Goal: Ask a question

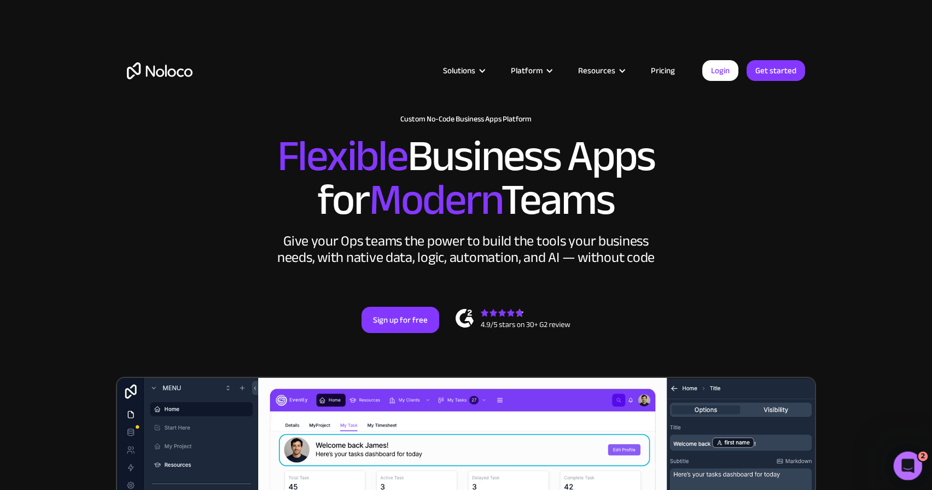
click at [909, 459] on icon "Open Intercom Messenger" at bounding box center [907, 465] width 18 height 18
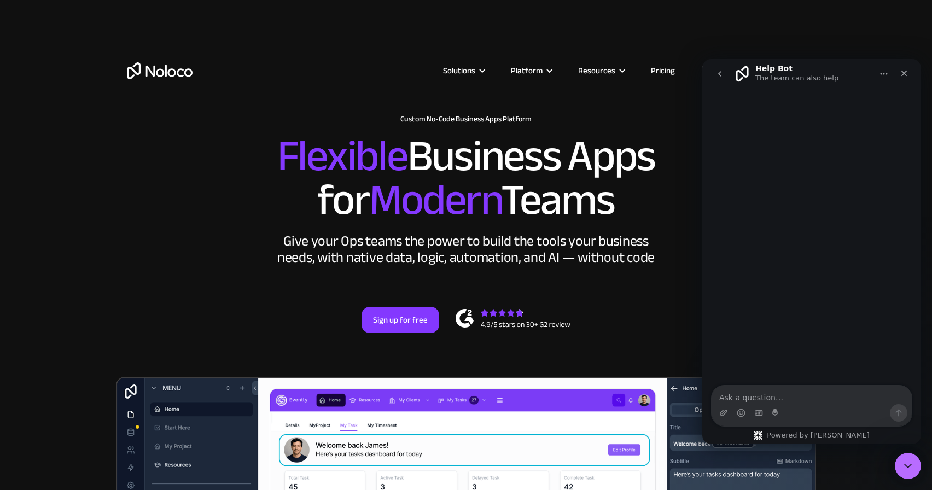
click at [716, 69] on icon "go back" at bounding box center [720, 73] width 9 height 9
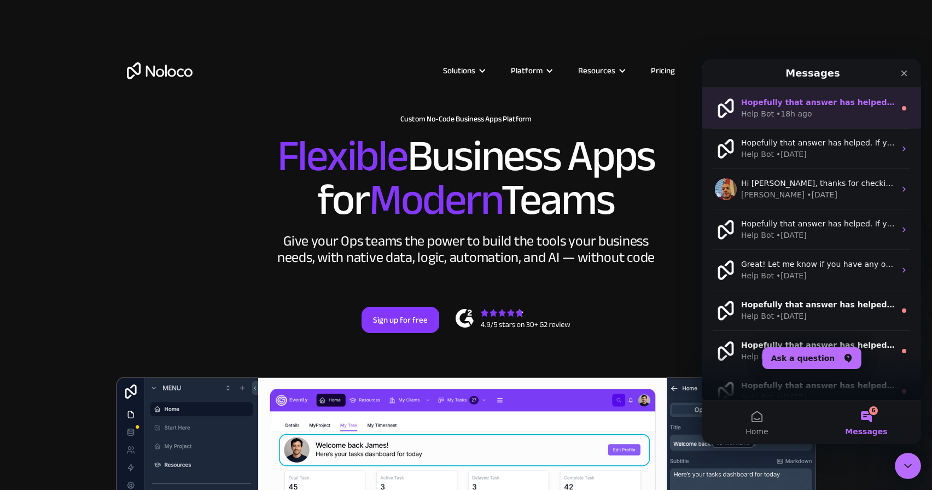
click at [813, 116] on div "Help Bot • 18h ago" at bounding box center [818, 113] width 154 height 11
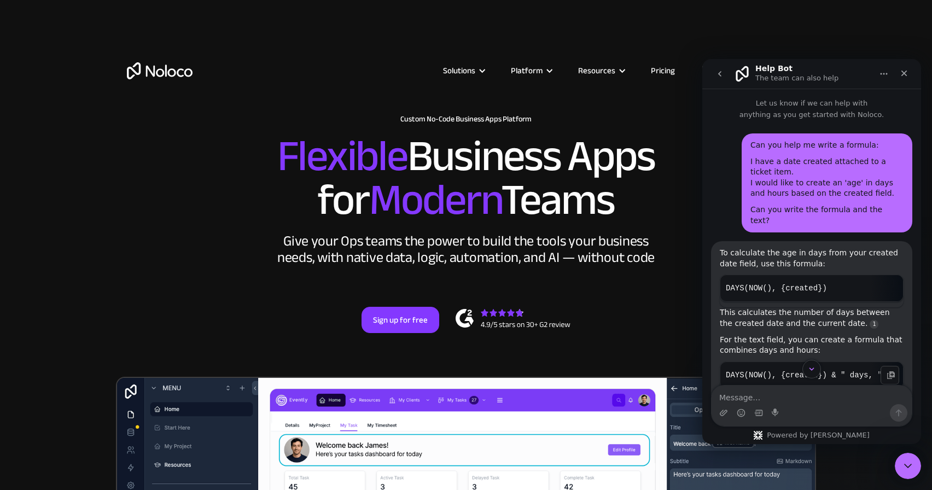
scroll to position [44, 0]
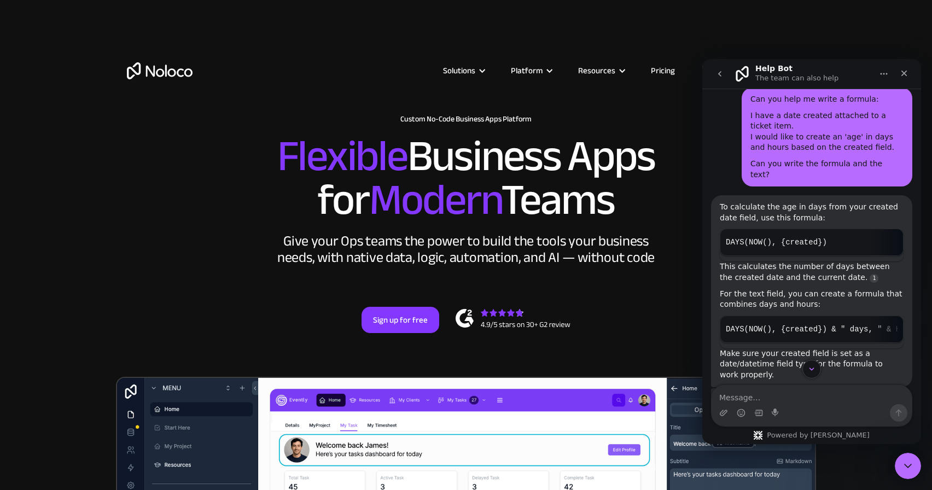
click at [722, 78] on icon "go back" at bounding box center [720, 73] width 9 height 9
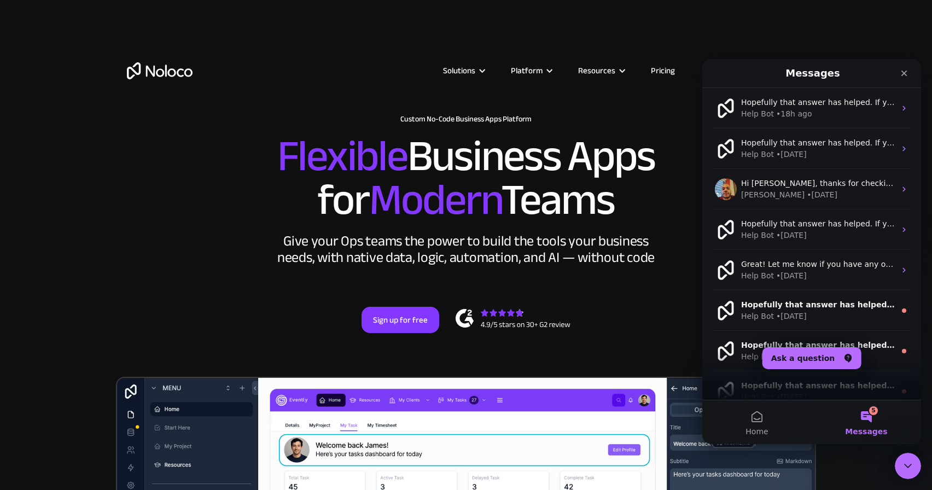
scroll to position [0, 0]
click at [822, 350] on button "Ask a question" at bounding box center [812, 358] width 99 height 22
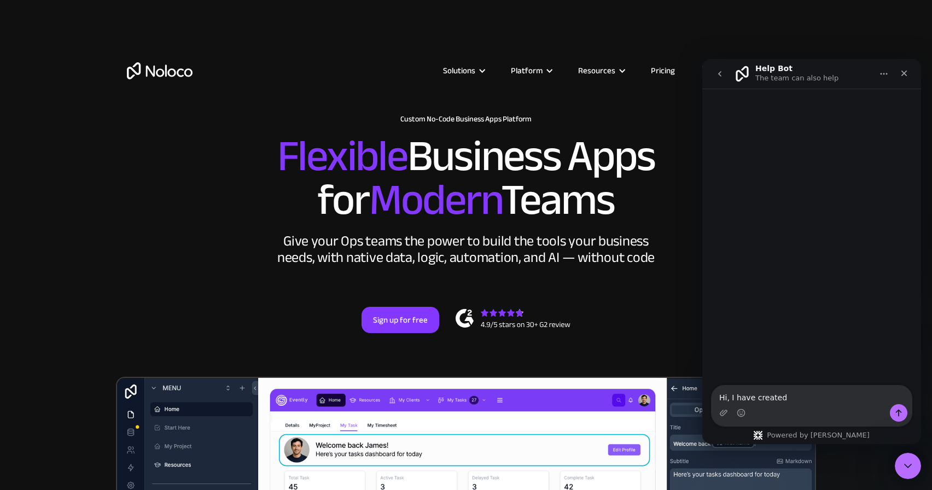
type textarea "Hi, I have created"
click at [716, 66] on button "go back" at bounding box center [720, 73] width 21 height 21
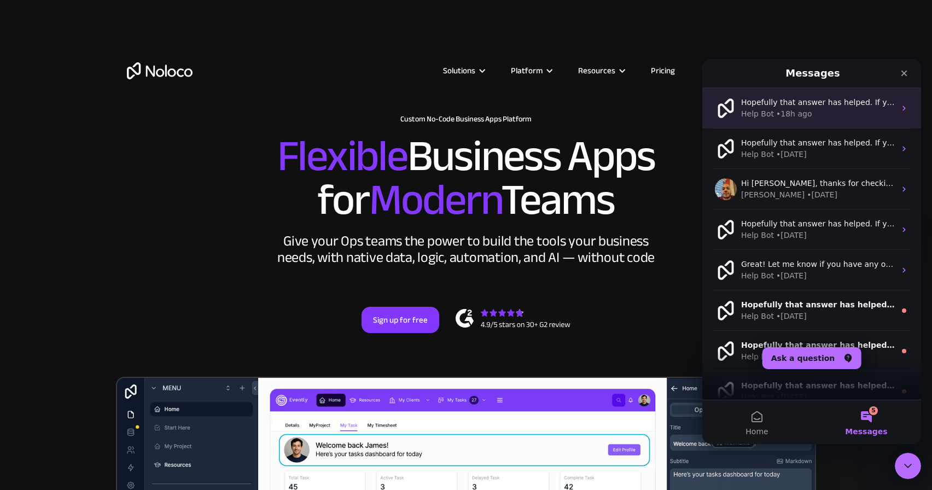
click at [809, 118] on div "Help Bot • 18h ago" at bounding box center [818, 113] width 154 height 11
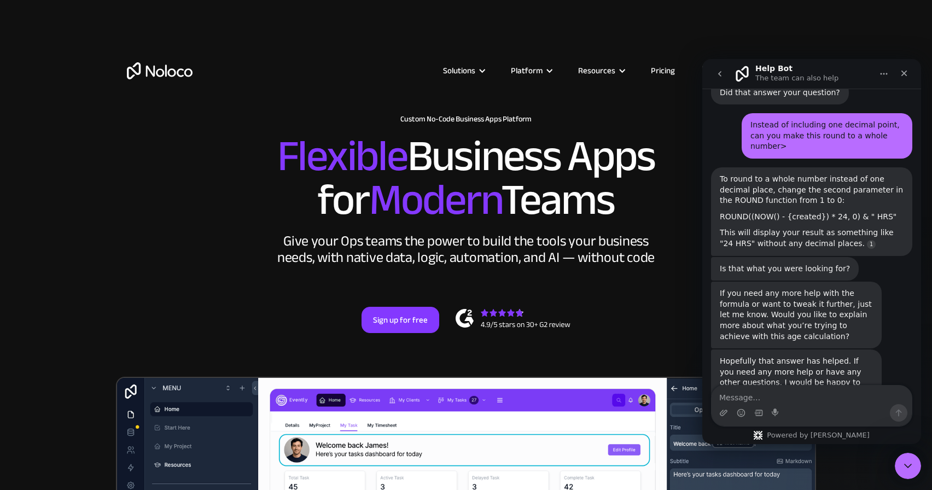
scroll to position [1064, 0]
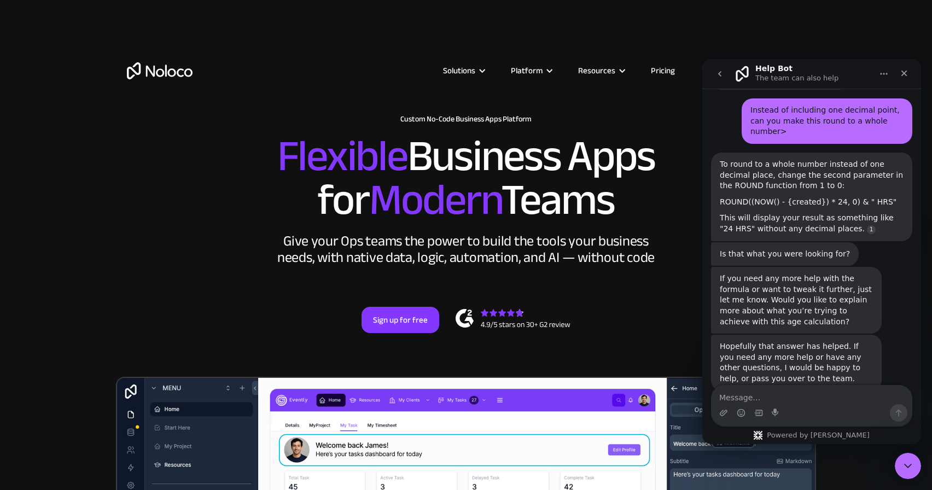
click at [790, 399] on textarea "Message…" at bounding box center [812, 395] width 200 height 19
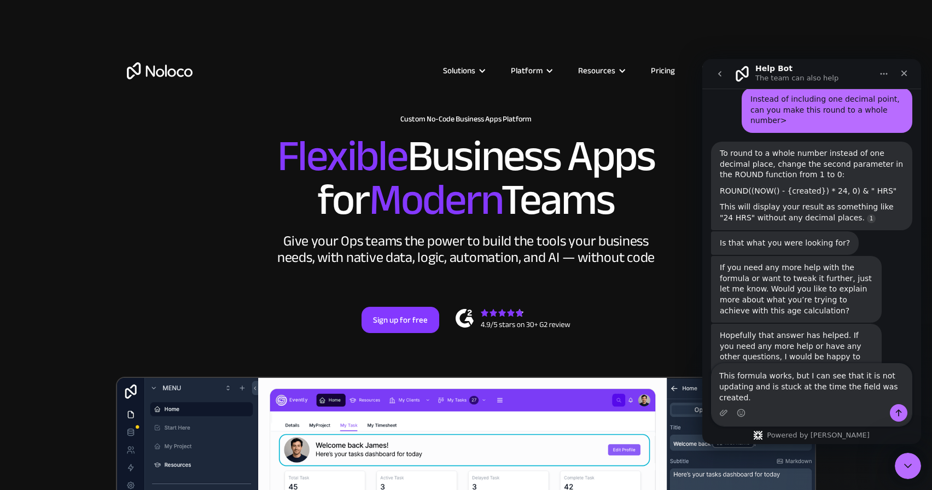
type textarea "This formula works, but I can see that it is not updating and is stuck at the t…"
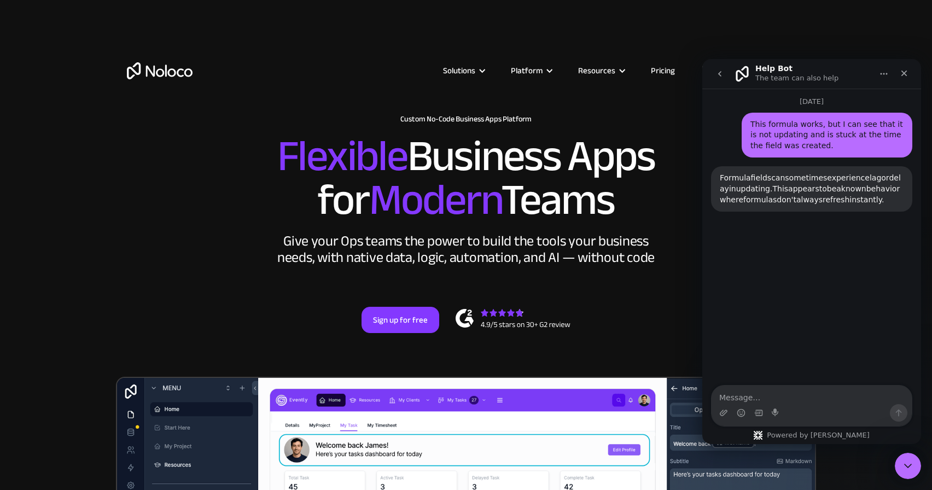
scroll to position [1379, 0]
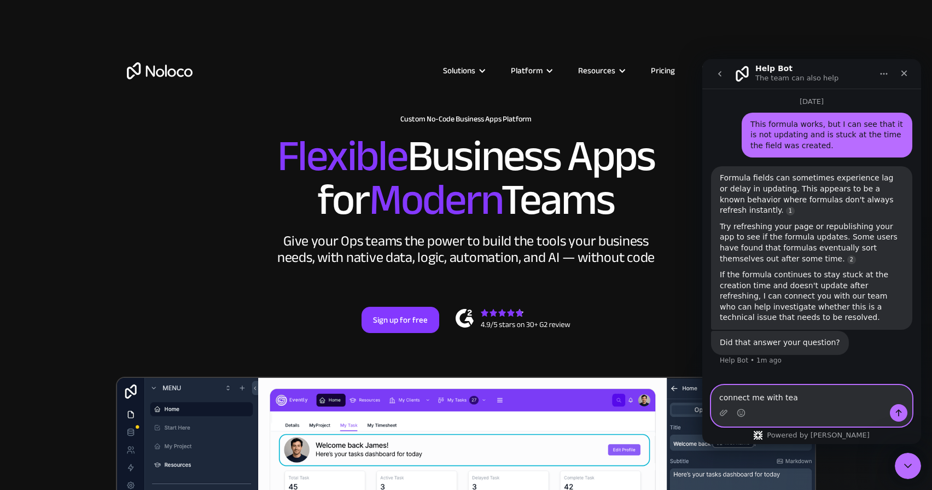
type textarea "connect me with team"
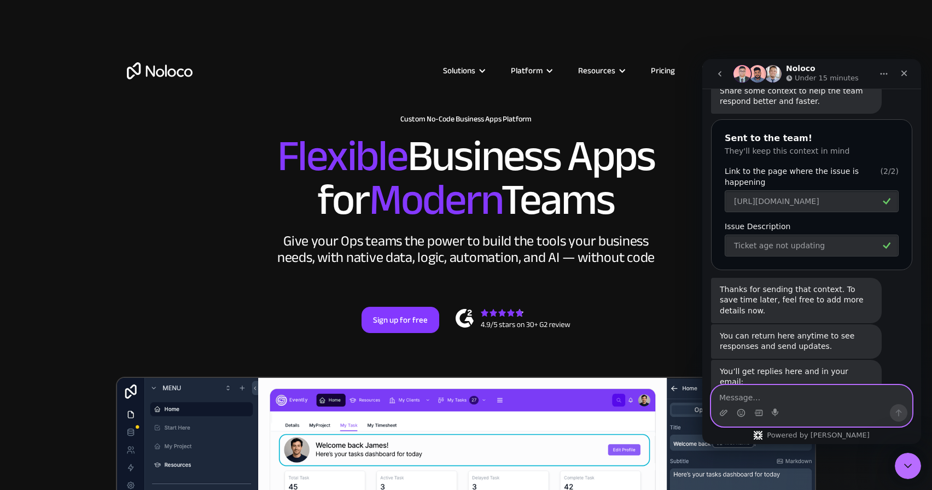
scroll to position [1806, 0]
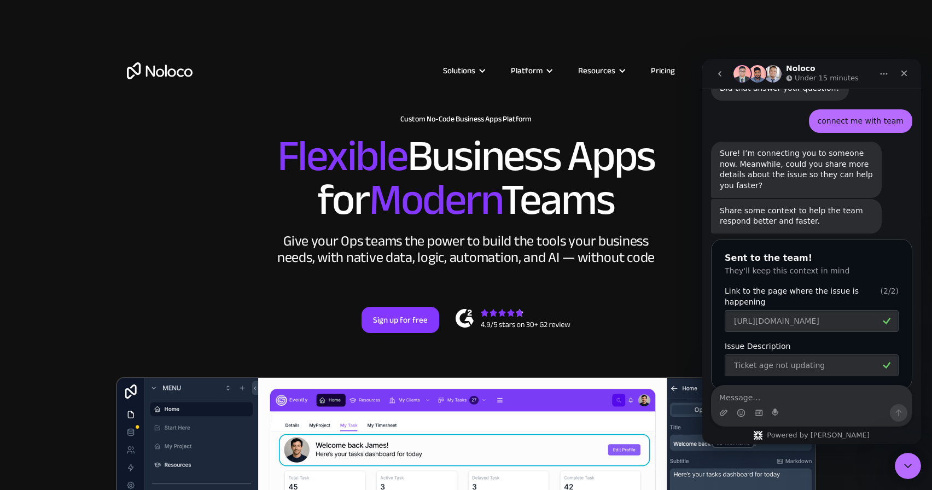
scroll to position [1806, 0]
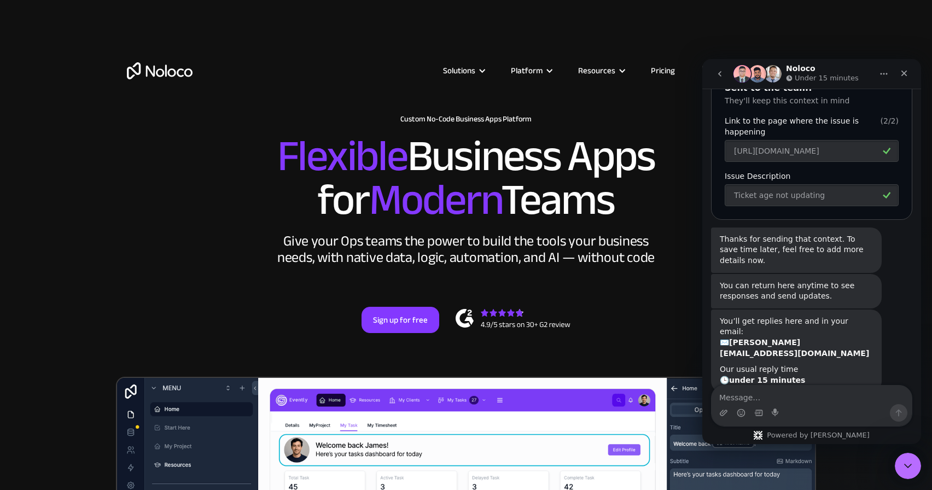
type textarea "ROUND((NOW() - created at ) * 24, 0) & " HRS""
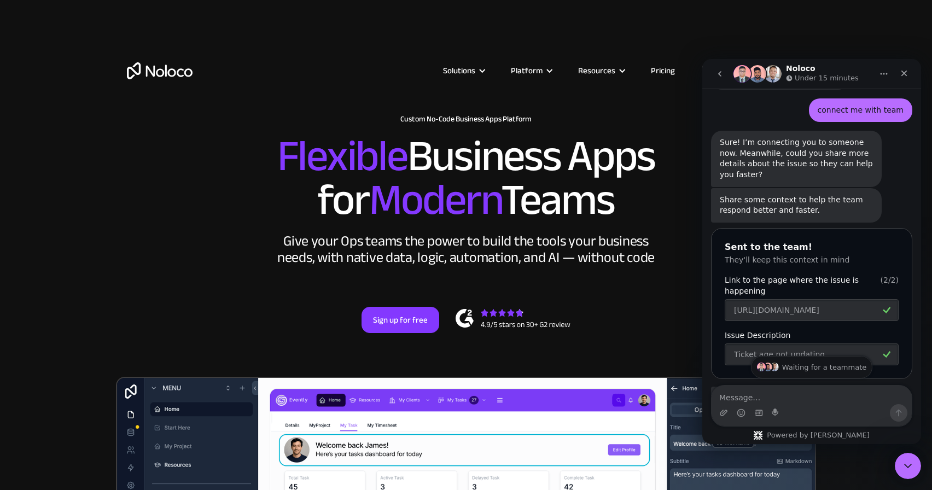
scroll to position [1635, 0]
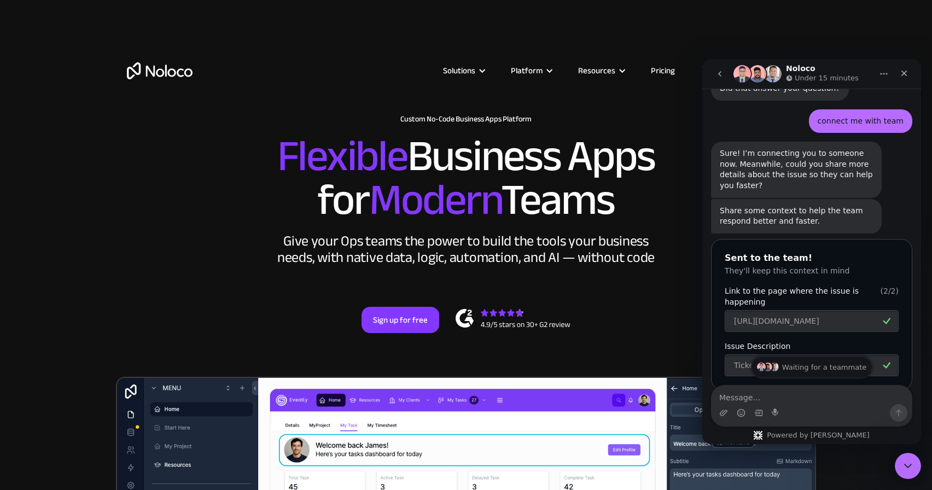
click at [717, 69] on icon "go back" at bounding box center [720, 73] width 9 height 9
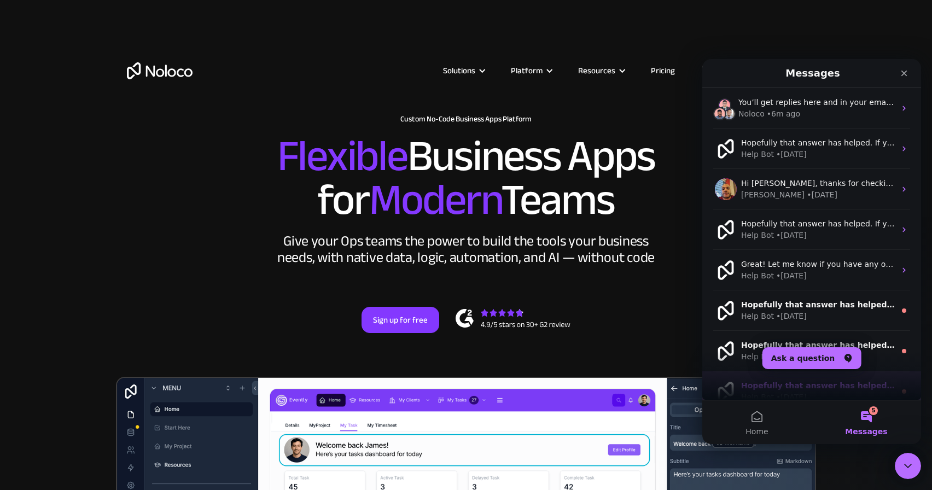
click at [808, 372] on div "Hopefully that answer has helped. If you need any more help or have any other q…" at bounding box center [812, 392] width 219 height 40
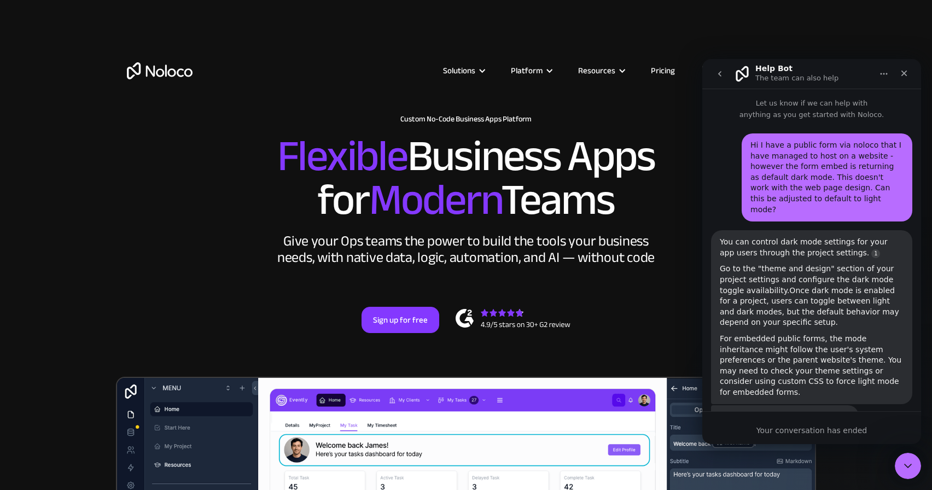
scroll to position [44, 0]
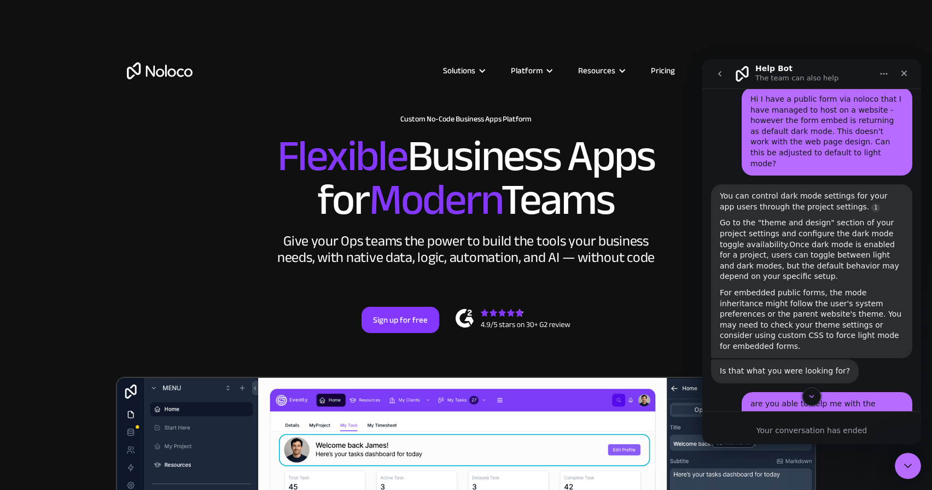
click at [718, 67] on button "go back" at bounding box center [720, 73] width 21 height 21
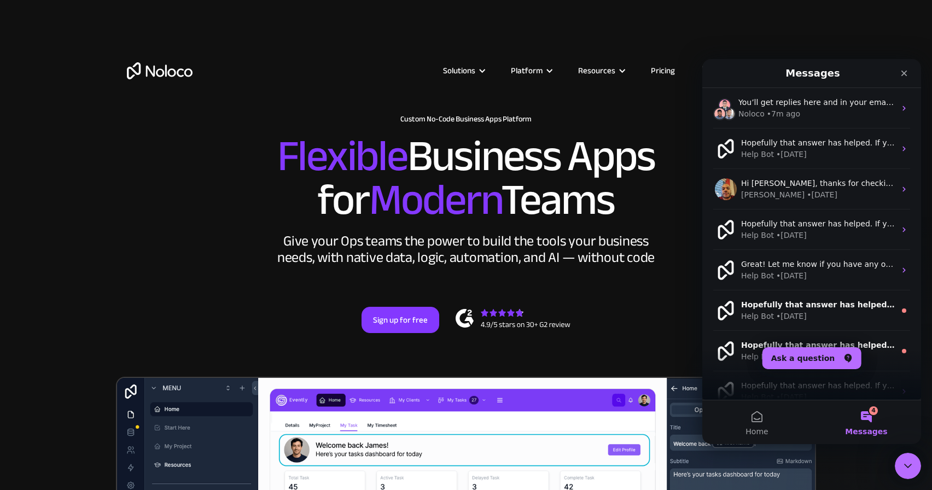
scroll to position [0, 0]
click at [797, 362] on button "Ask a question" at bounding box center [812, 358] width 99 height 22
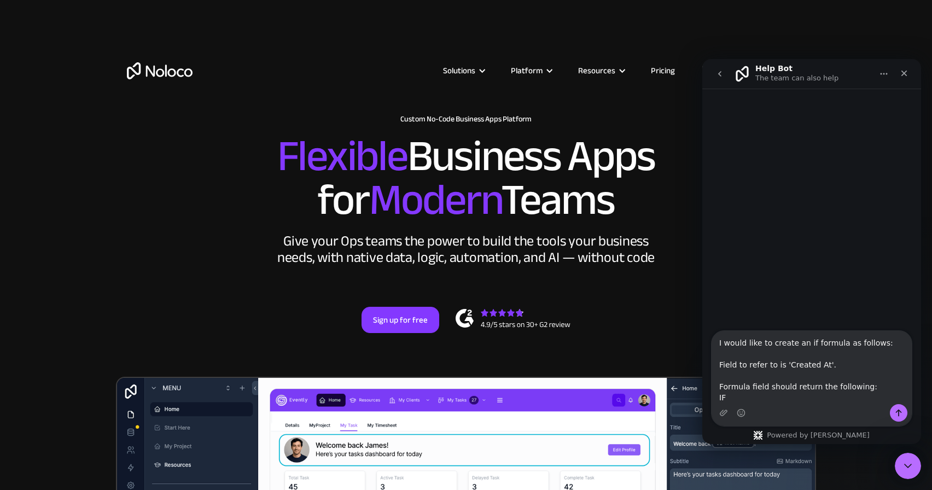
click at [736, 361] on textarea "I would like to create an if formula as follows: Field to refer to is 'Created …" at bounding box center [812, 367] width 200 height 73
click at [833, 364] on textarea "I would like to create an if formula as follows: Fields to refer to is 'Created…" at bounding box center [812, 367] width 200 height 73
drag, startPoint x: 790, startPoint y: 364, endPoint x: 827, endPoint y: 363, distance: 37.2
click at [827, 363] on textarea "I would like to create an if formula as follows: Fields to refer to is 'Created…" at bounding box center [812, 367] width 200 height 73
click at [749, 398] on textarea "I would like to create an if formula as follows: Fields to refer to is 'Level'.…" at bounding box center [812, 367] width 200 height 73
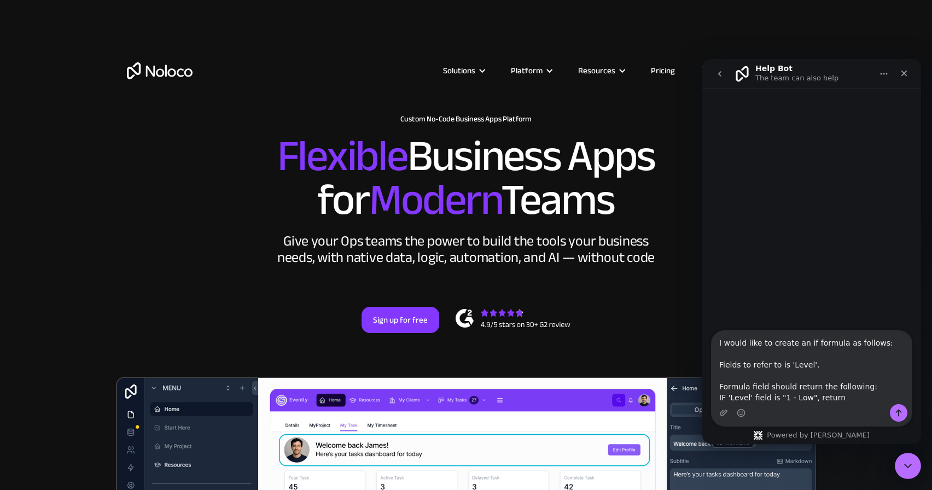
type textarea "I would like to create an if formula as follows: Fields to refer to is 'Level'.…"
drag, startPoint x: 842, startPoint y: 396, endPoint x: 700, endPoint y: 339, distance: 152.2
click at [703, 339] on html "Help Bot The team can also help I would like to create an if formula as follows…" at bounding box center [812, 251] width 219 height 385
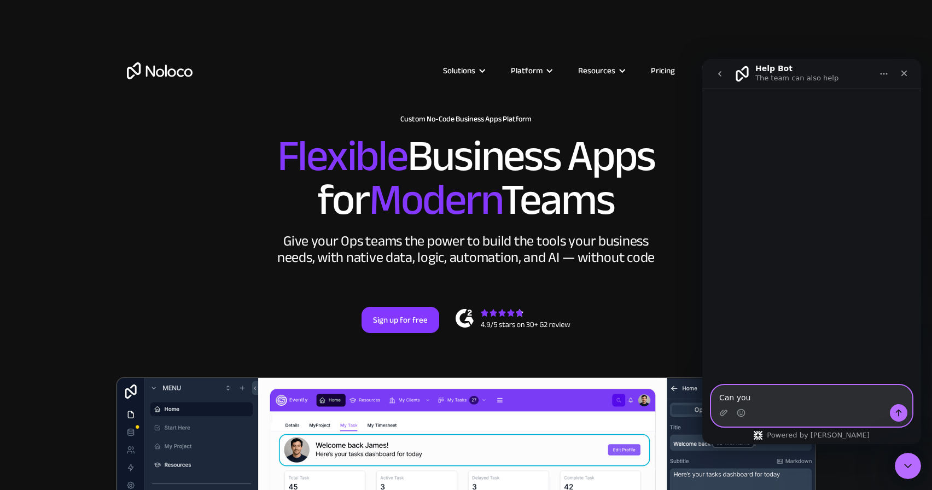
click at [730, 393] on textarea "Can you" at bounding box center [812, 395] width 200 height 19
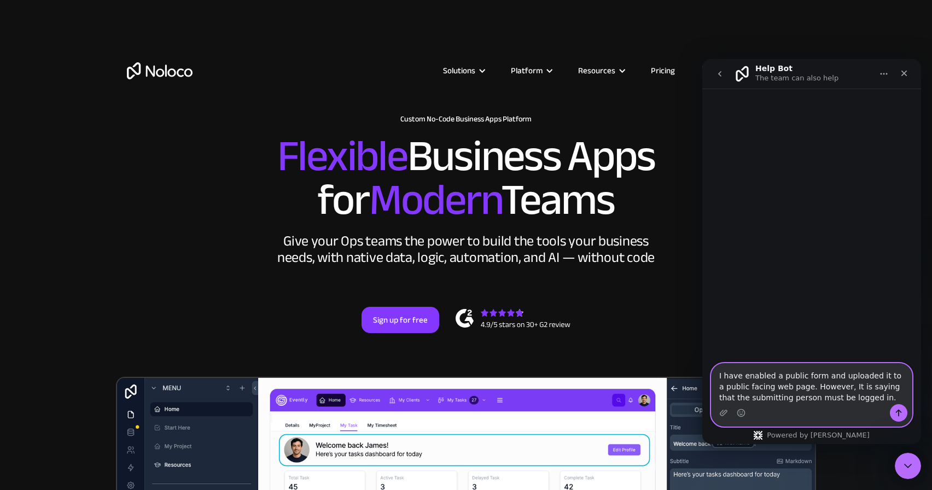
type textarea "I have enabled a public form and uploaded it to a public facing web page. Howev…"
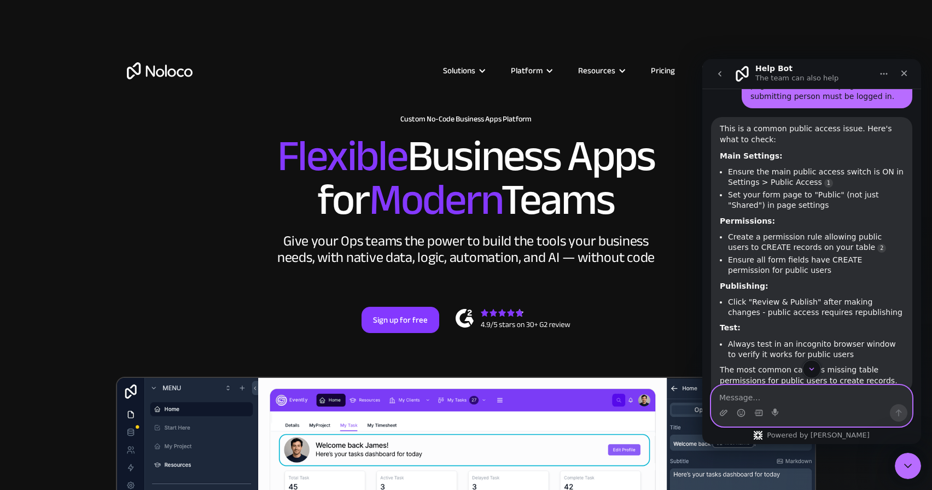
scroll to position [74, 0]
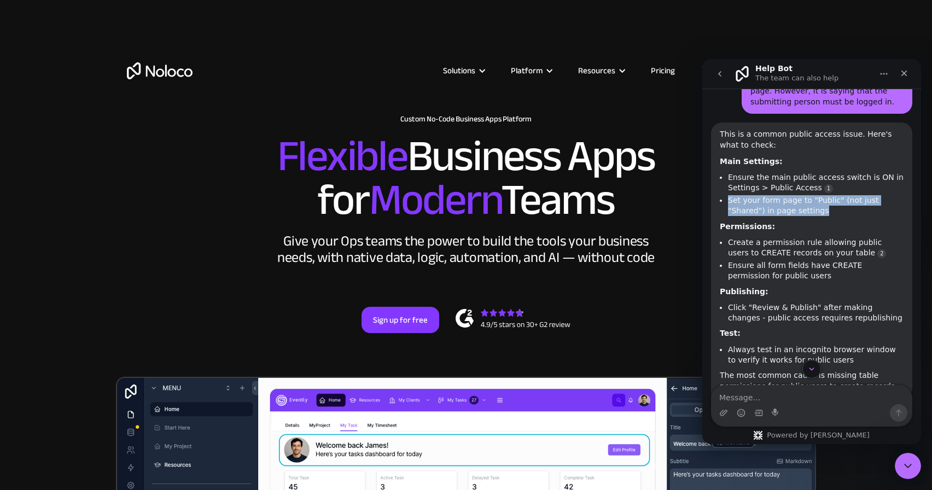
drag, startPoint x: 826, startPoint y: 207, endPoint x: 729, endPoint y: 199, distance: 97.7
click at [729, 199] on li "Set your form page to "Public" (not just "Shared") in page settings" at bounding box center [816, 205] width 176 height 20
copy li "Set your form page to "Public" (not just "Shared") in page settings"
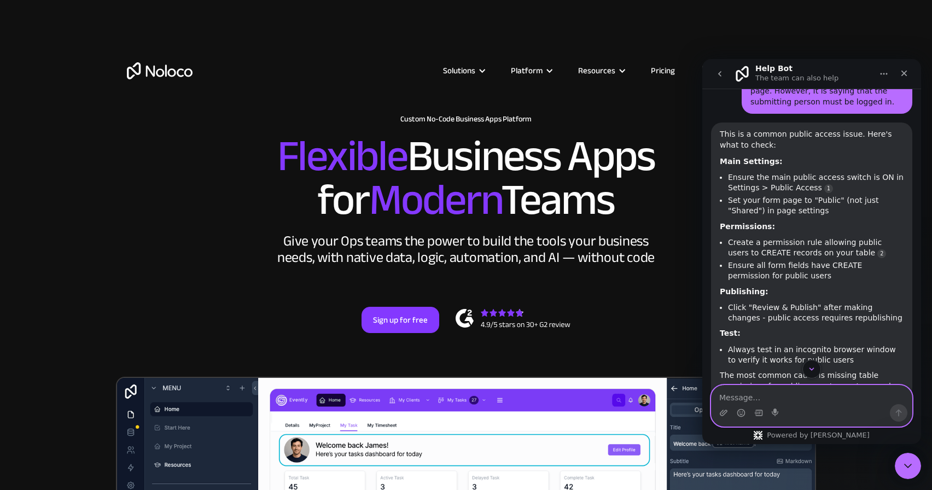
click at [742, 399] on textarea "Message…" at bounding box center [812, 395] width 200 height 19
paste textarea "Set your form page to "Public" (not just "Shared") in page settings"
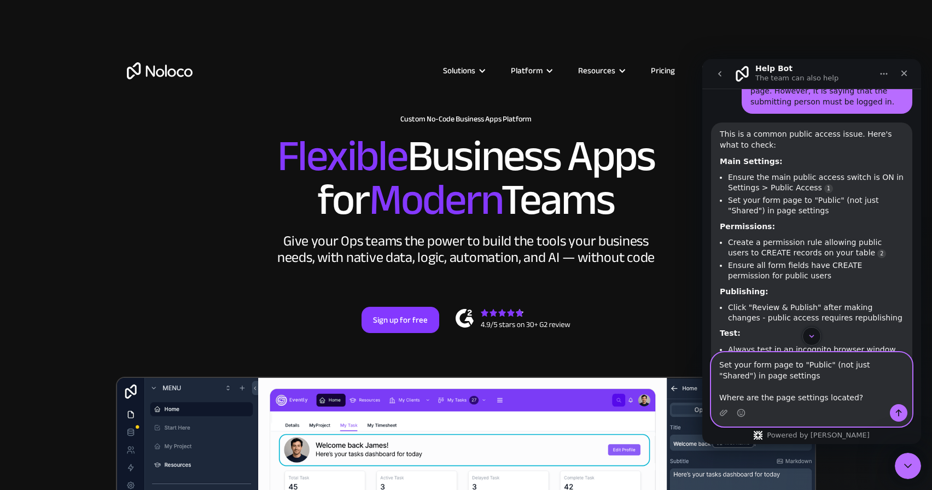
type textarea "Set your form page to "Public" (not just "Shared") in page settings Where are t…"
click at [902, 408] on button "Send a message…" at bounding box center [899, 413] width 18 height 18
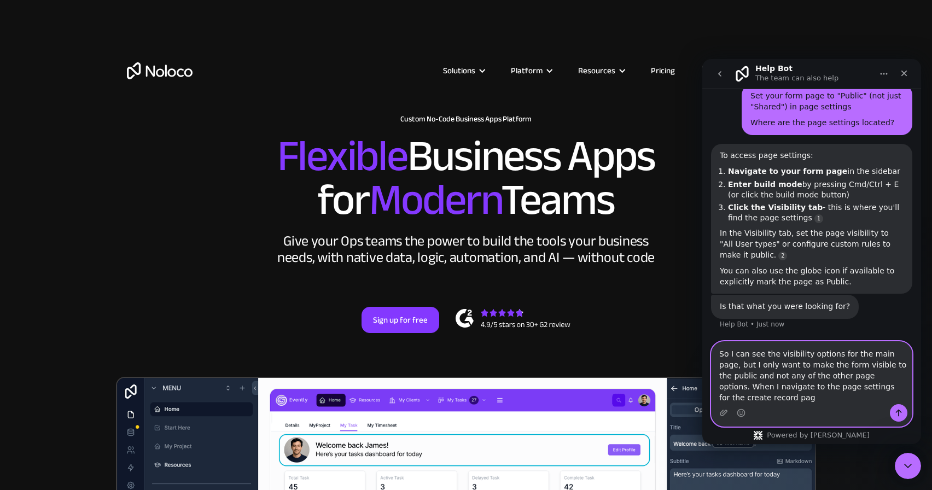
scroll to position [434, 0]
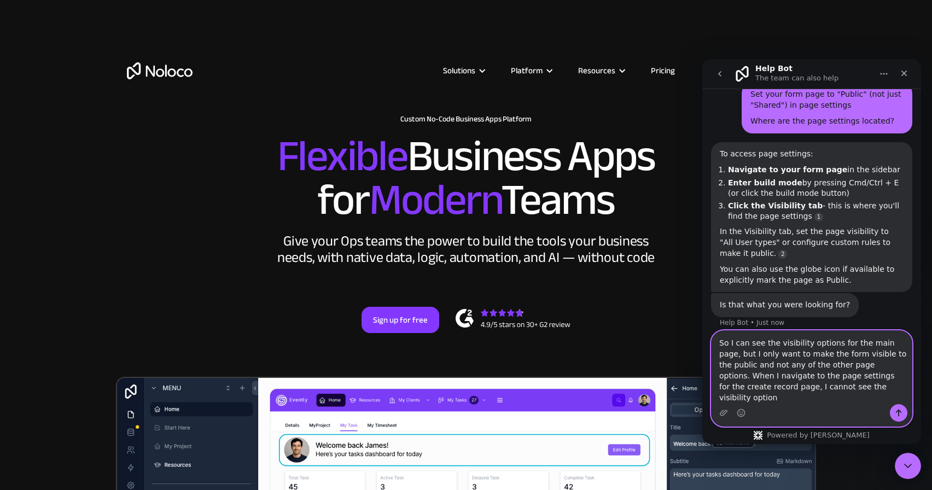
type textarea "So I can see the visibility options for the main page, but I only want to make …"
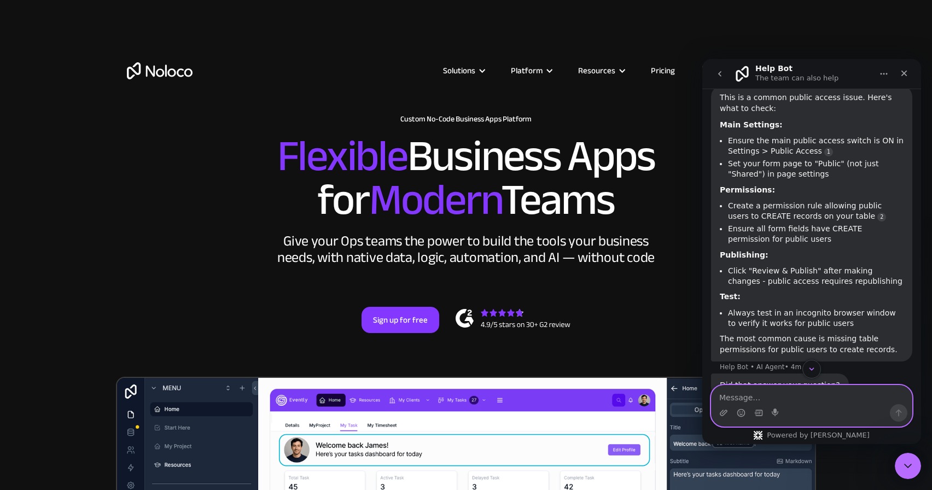
scroll to position [109, 0]
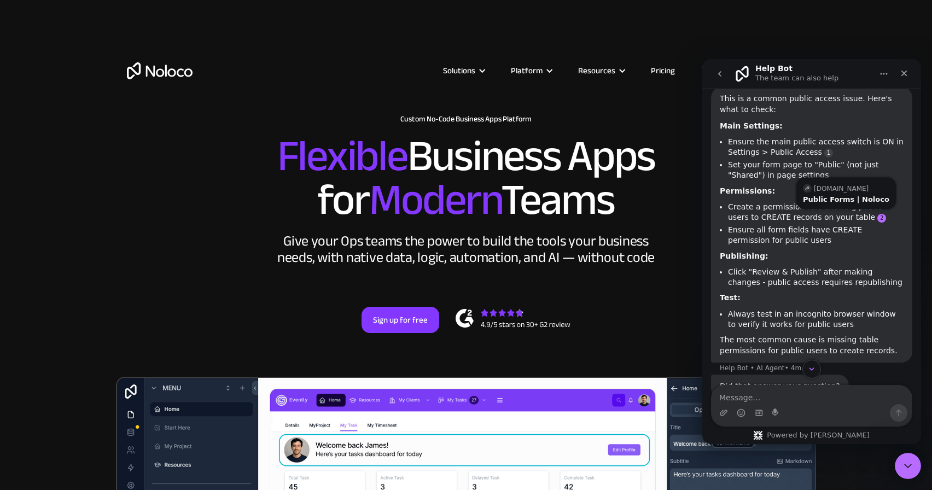
click at [878, 217] on link "Source reference 22646353:" at bounding box center [882, 218] width 9 height 9
click at [844, 198] on div "Public Forms | Noloco" at bounding box center [846, 199] width 86 height 7
